Goal: Consume media (video, audio): Consume media (video, audio)

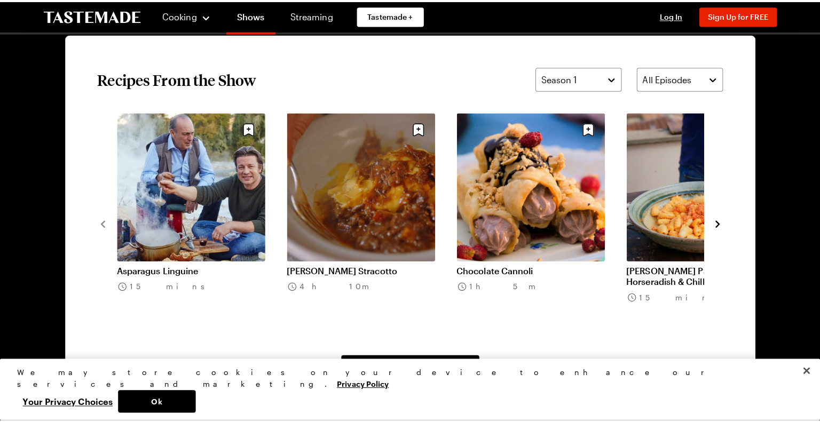
scroll to position [810, 0]
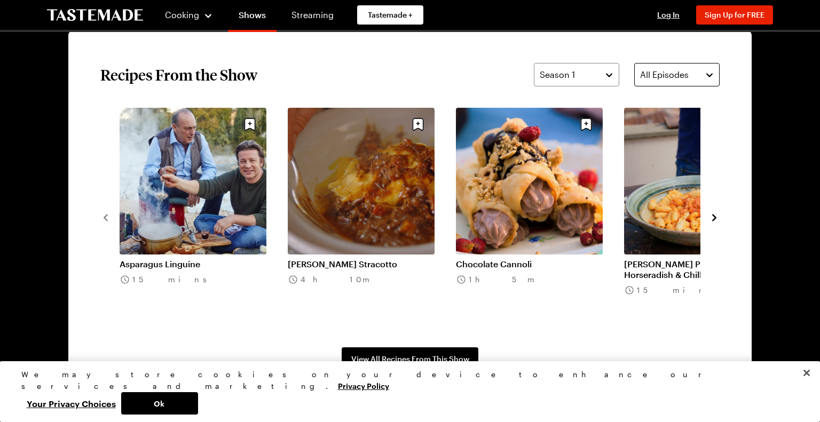
click at [686, 74] on div "All Episodes" at bounding box center [669, 74] width 58 height 13
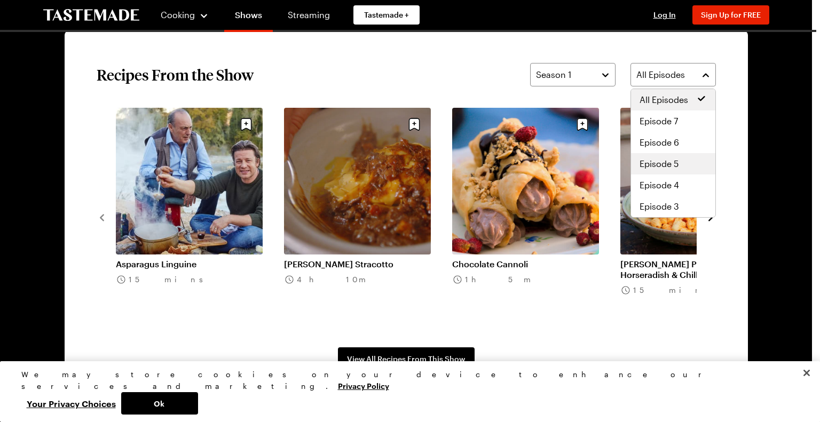
click at [673, 162] on span "Episode 5" at bounding box center [659, 164] width 39 height 13
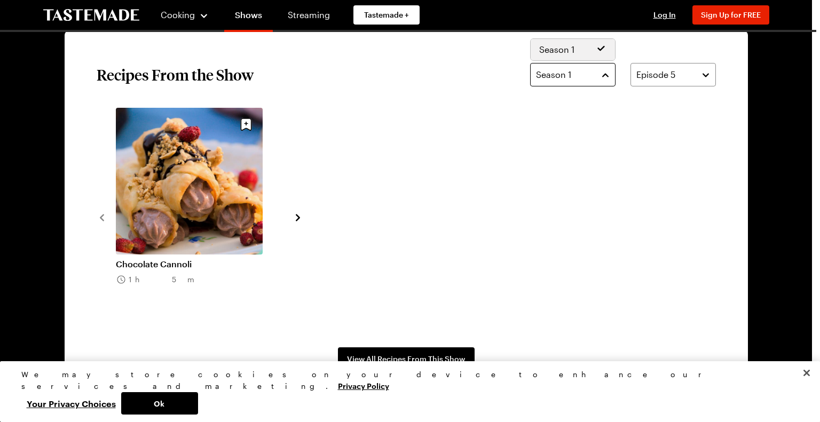
click at [597, 76] on button "Season 1" at bounding box center [572, 74] width 85 height 23
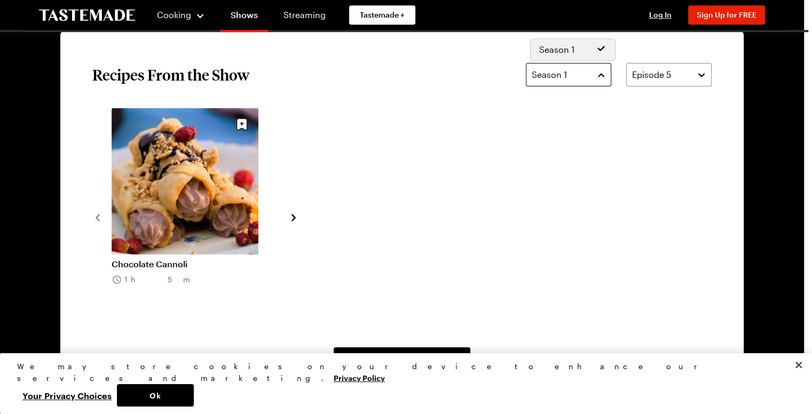
click at [597, 76] on button "Season 1" at bounding box center [568, 74] width 85 height 23
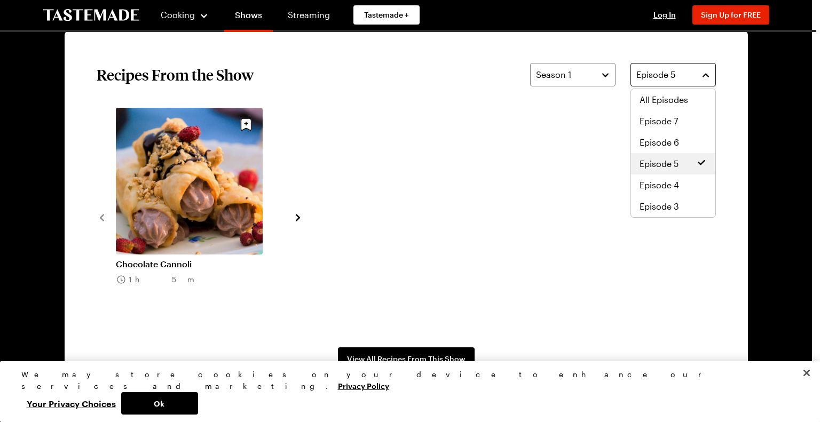
click at [657, 82] on button "Episode 5" at bounding box center [673, 74] width 85 height 23
click at [664, 138] on span "Episode 6" at bounding box center [660, 142] width 40 height 13
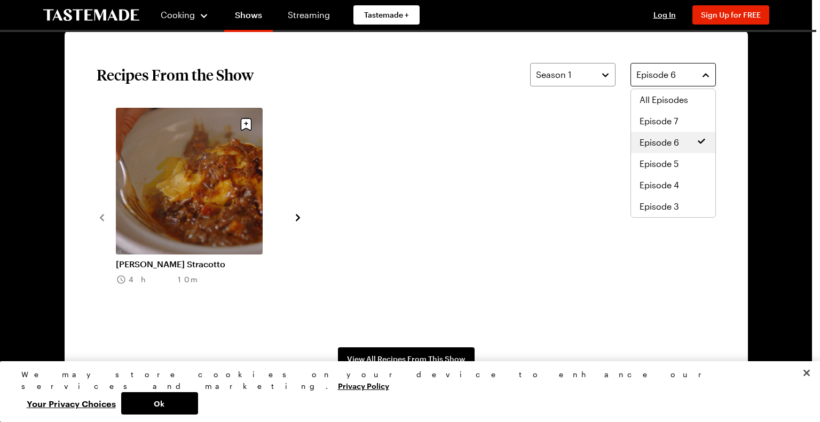
click at [675, 75] on span "Episode 6" at bounding box center [657, 74] width 40 height 13
click at [670, 184] on span "Episode 4" at bounding box center [660, 185] width 40 height 13
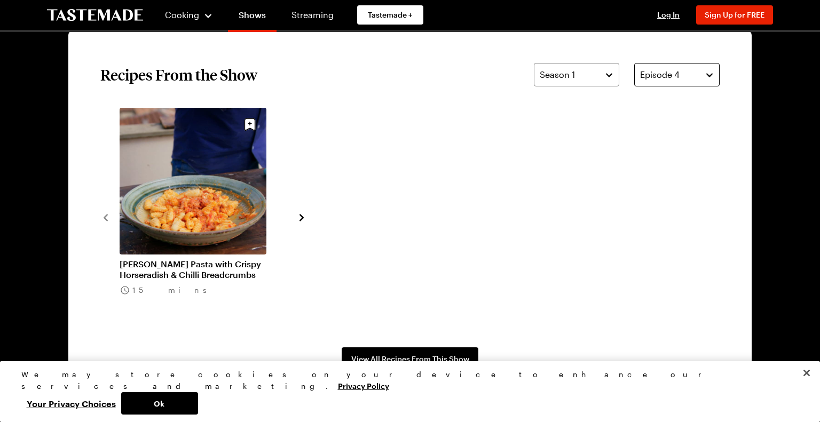
click at [669, 74] on span "Episode 4" at bounding box center [660, 74] width 40 height 13
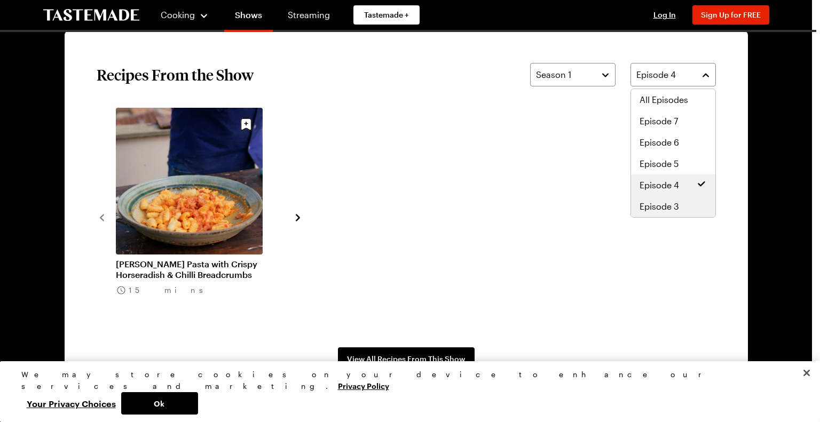
click at [673, 201] on span "Episode 3" at bounding box center [660, 206] width 40 height 13
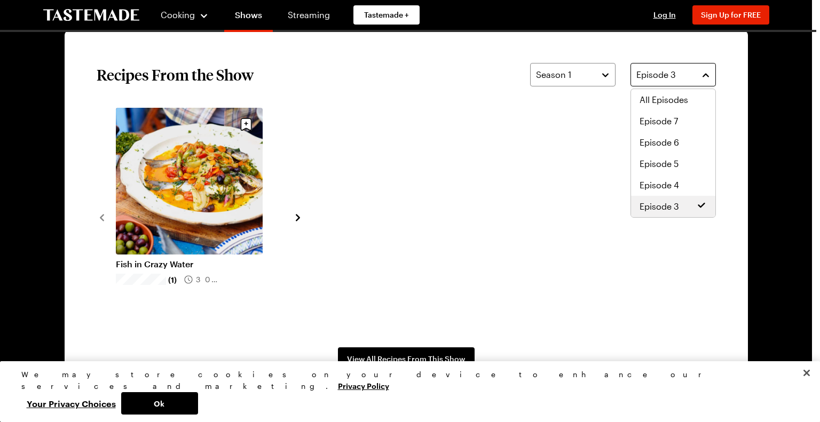
click at [696, 75] on button "Episode 3" at bounding box center [673, 74] width 85 height 23
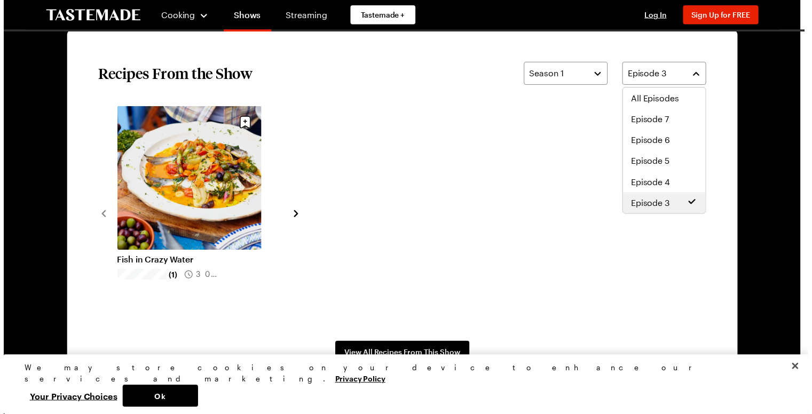
scroll to position [43, 0]
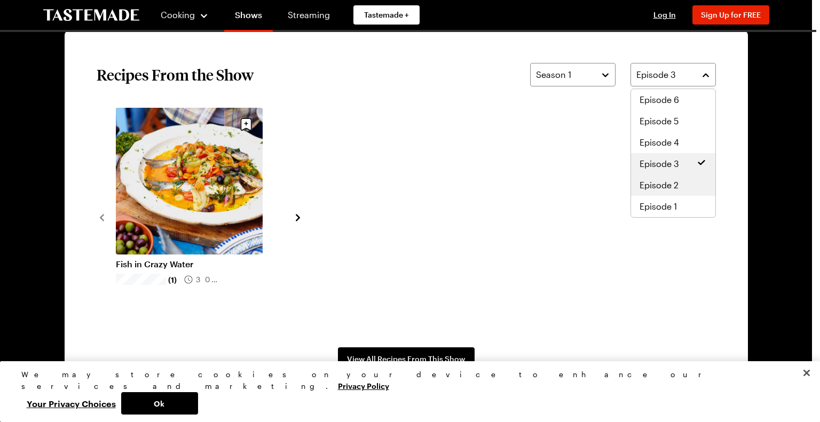
click at [672, 183] on span "Episode 2" at bounding box center [659, 185] width 39 height 13
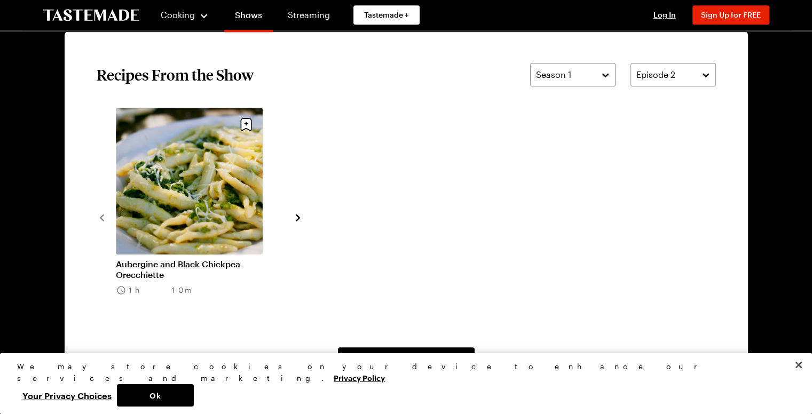
click at [264, 159] on div "Aubergine and Black Chickpea Orecchiette 1h 10m" at bounding box center [200, 217] width 168 height 218
click at [257, 259] on link "Aubergine and Black Chickpea Orecchiette" at bounding box center [189, 269] width 147 height 21
